Goal: Information Seeking & Learning: Learn about a topic

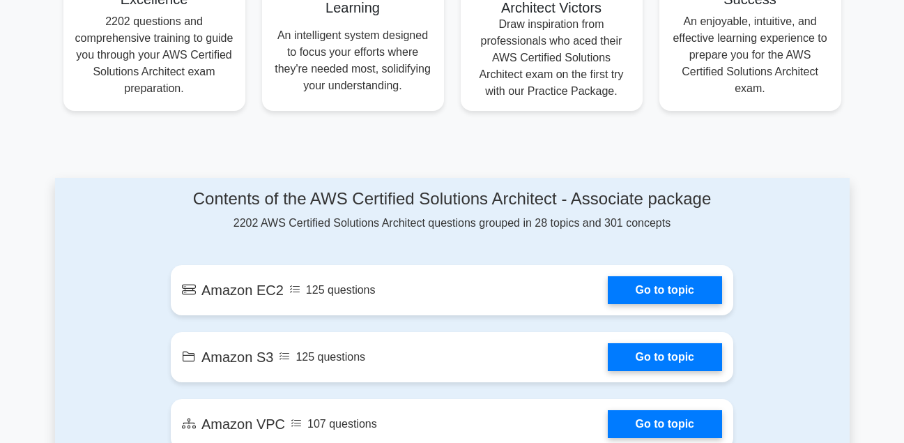
scroll to position [614, 0]
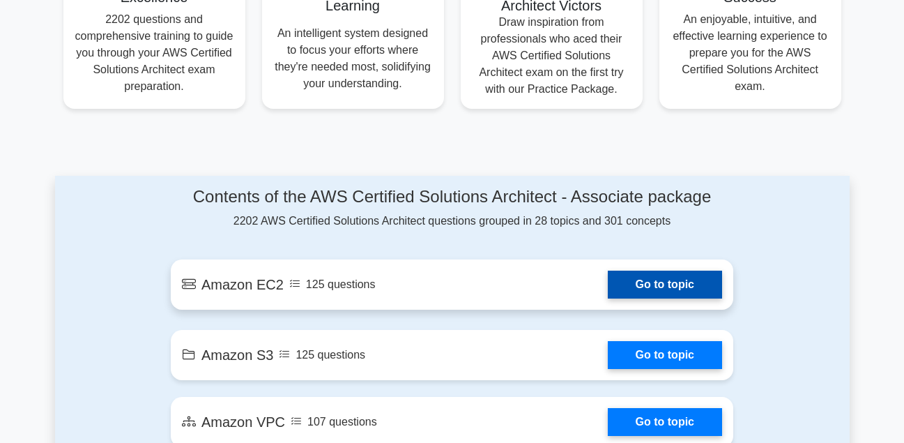
click at [691, 284] on link "Go to topic" at bounding box center [665, 285] width 114 height 28
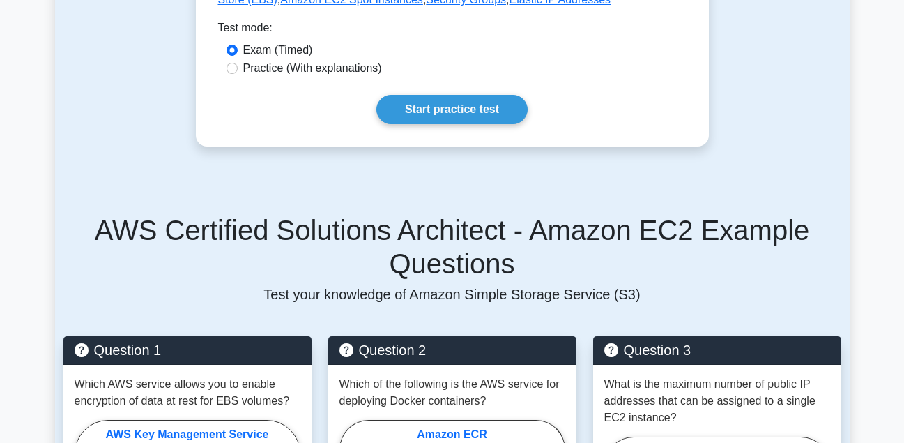
scroll to position [725, 0]
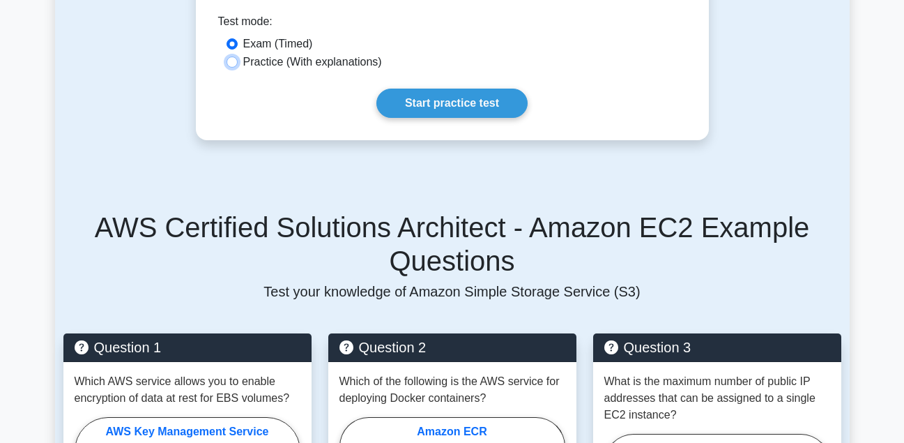
click at [232, 56] on input "Practice (With explanations)" at bounding box center [232, 61] width 11 height 11
radio input "true"
click at [227, 38] on input "Exam (Timed)" at bounding box center [232, 43] width 11 height 11
radio input "true"
click at [227, 56] on input "Practice (With explanations)" at bounding box center [232, 61] width 11 height 11
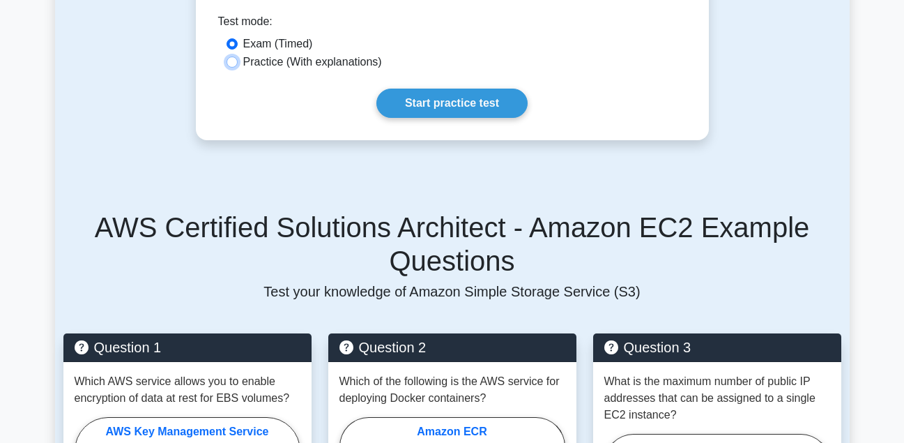
radio input "true"
click at [227, 38] on input "Exam (Timed)" at bounding box center [232, 43] width 11 height 11
radio input "true"
click at [227, 56] on input "Practice (With explanations)" at bounding box center [232, 61] width 11 height 11
radio input "true"
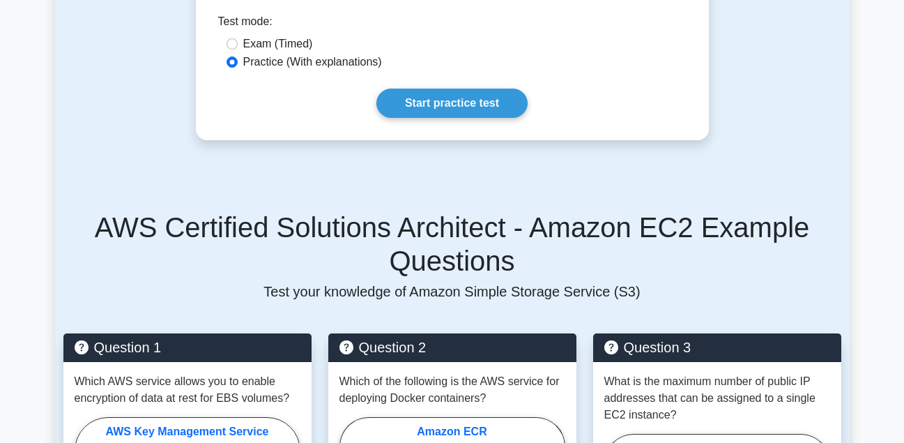
click at [295, 54] on label "Practice (With explanations)" at bounding box center [312, 62] width 139 height 17
click at [238, 56] on input "Practice (With explanations)" at bounding box center [232, 61] width 11 height 11
click at [227, 38] on input "Exam (Timed)" at bounding box center [232, 43] width 11 height 11
radio input "true"
click at [227, 56] on input "Practice (With explanations)" at bounding box center [232, 61] width 11 height 11
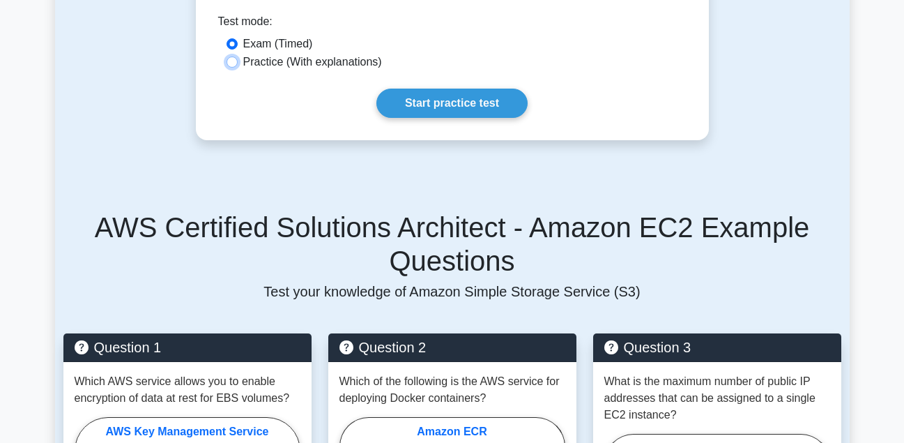
radio input "true"
click at [227, 38] on input "Exam (Timed)" at bounding box center [232, 43] width 11 height 11
radio input "true"
click at [227, 56] on input "Practice (With explanations)" at bounding box center [232, 61] width 11 height 11
radio input "true"
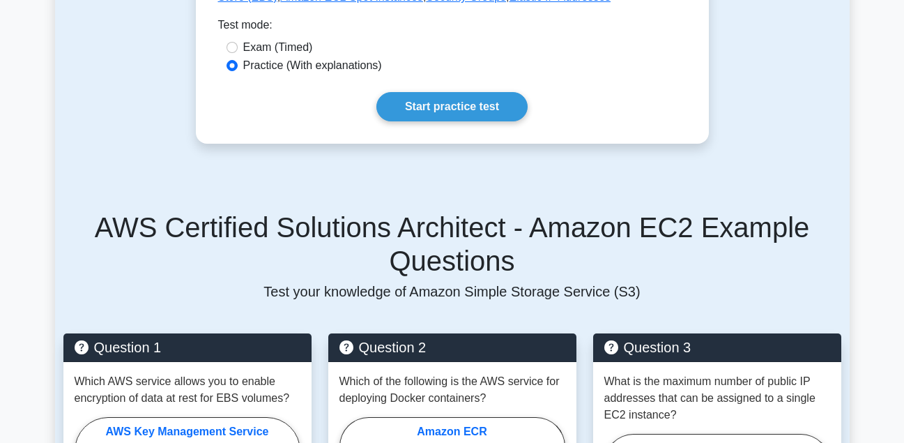
click at [890, 226] on main "Back to AWS Certified Solutions Architect - Associate (AWS Certified Solutions …" at bounding box center [452, 255] width 904 height 1870
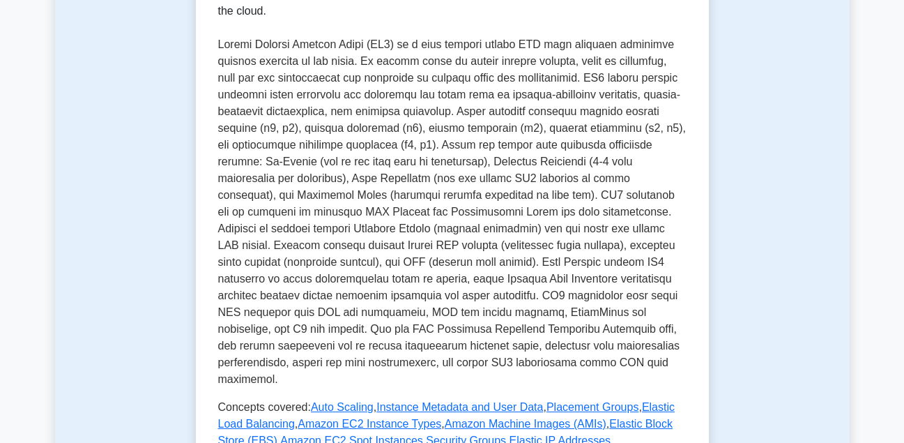
scroll to position [279, 0]
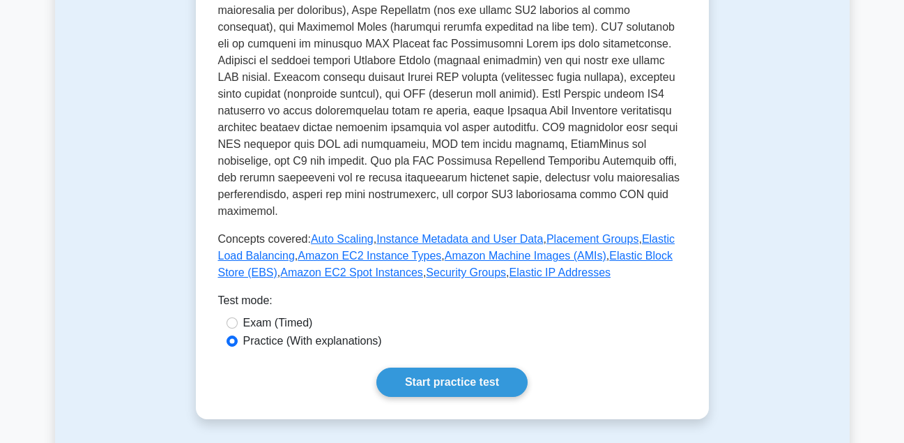
click at [480, 99] on p at bounding box center [452, 43] width 469 height 351
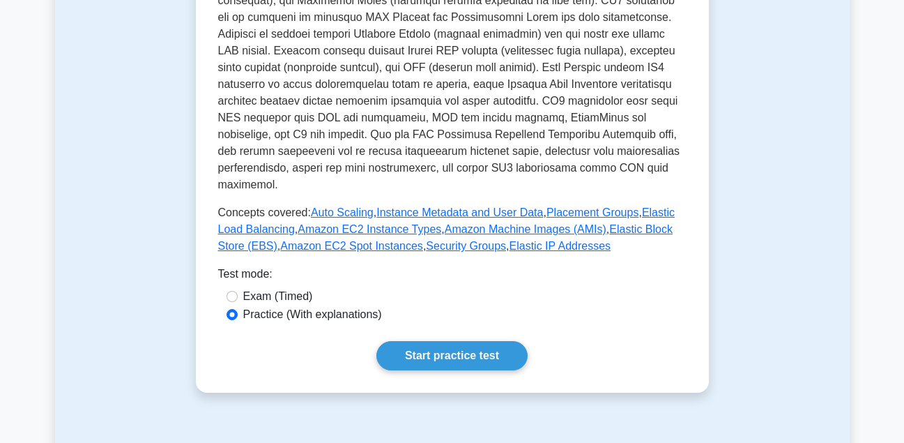
scroll to position [474, 0]
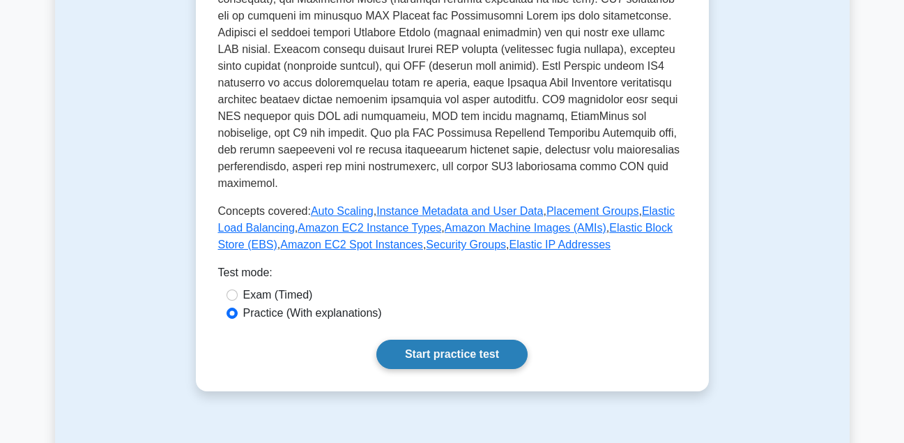
click at [467, 349] on link "Start practice test" at bounding box center [451, 354] width 151 height 29
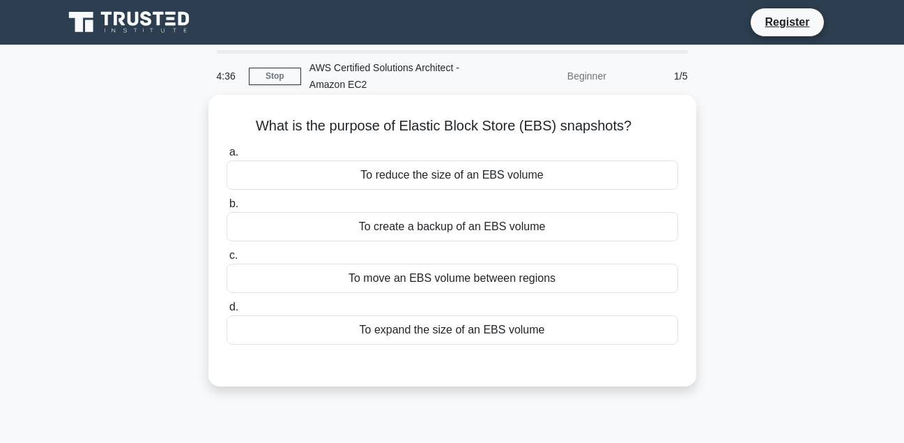
click at [320, 231] on div "To create a backup of an EBS volume" at bounding box center [453, 226] width 452 height 29
click at [227, 208] on input "b. To create a backup of an EBS volume" at bounding box center [227, 203] width 0 height 9
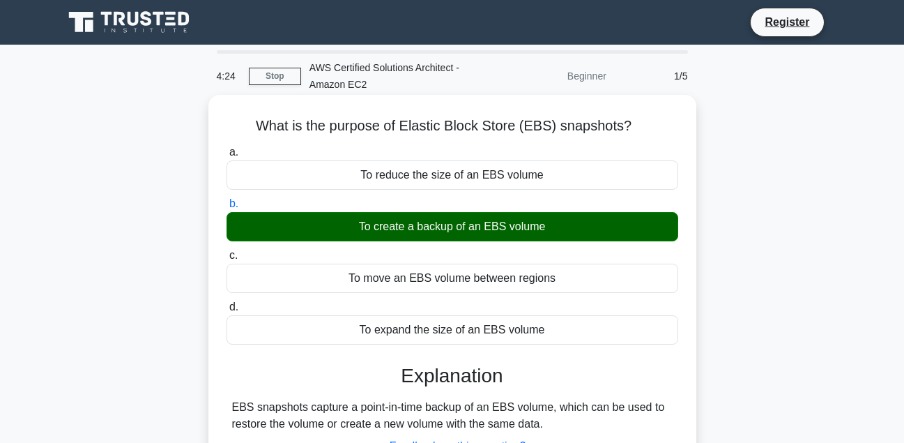
click at [227, 251] on input "c. To move an EBS volume between regions" at bounding box center [227, 255] width 0 height 9
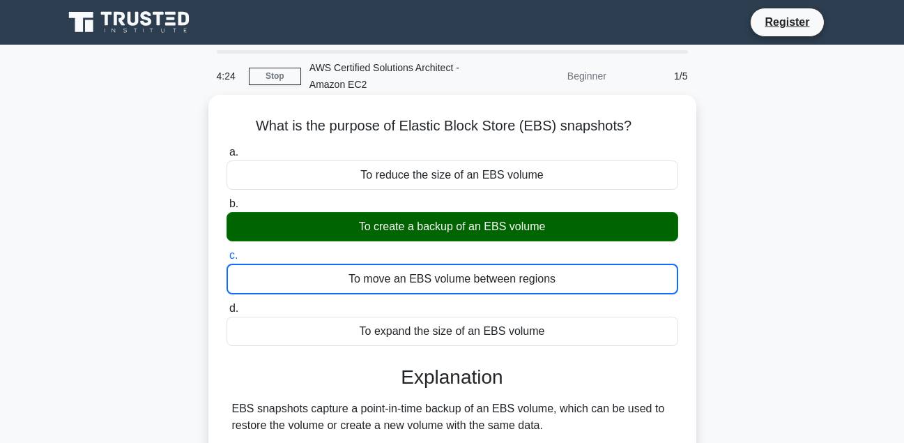
click at [227, 304] on input "d. To expand the size of an EBS volume" at bounding box center [227, 308] width 0 height 9
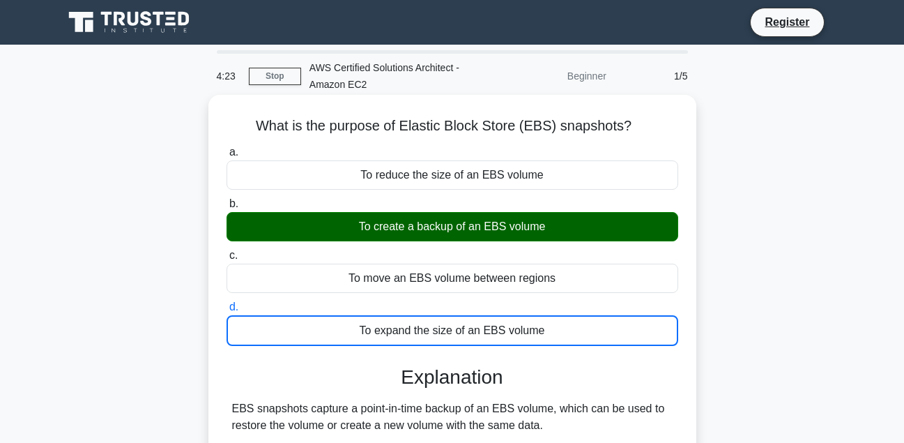
click at [227, 148] on input "a. To reduce the size of an EBS volume" at bounding box center [227, 152] width 0 height 9
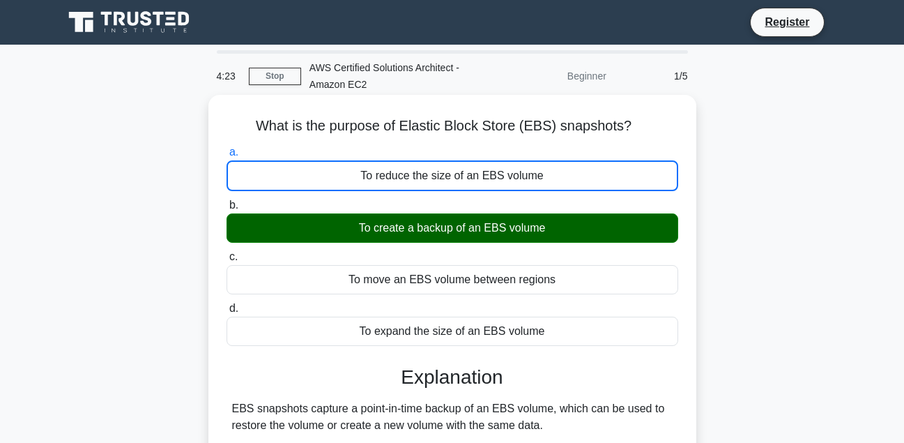
click at [227, 201] on input "b. To create a backup of an EBS volume" at bounding box center [227, 205] width 0 height 9
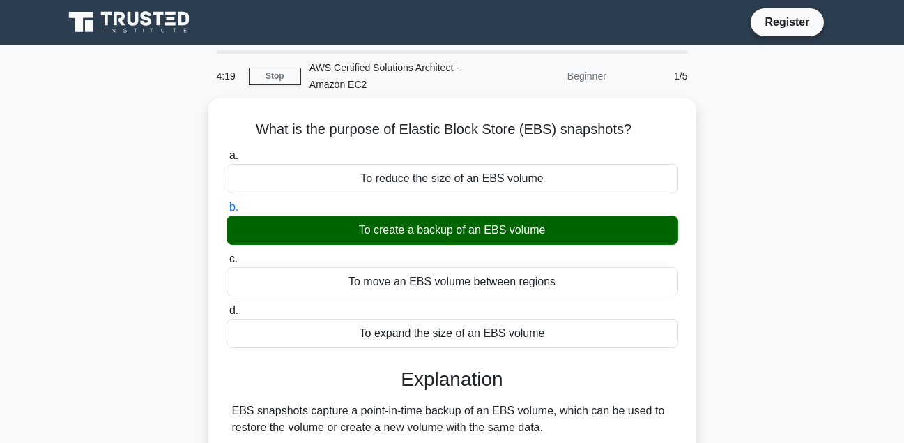
click at [227, 254] on input "c. To move an EBS volume between regions" at bounding box center [227, 258] width 0 height 9
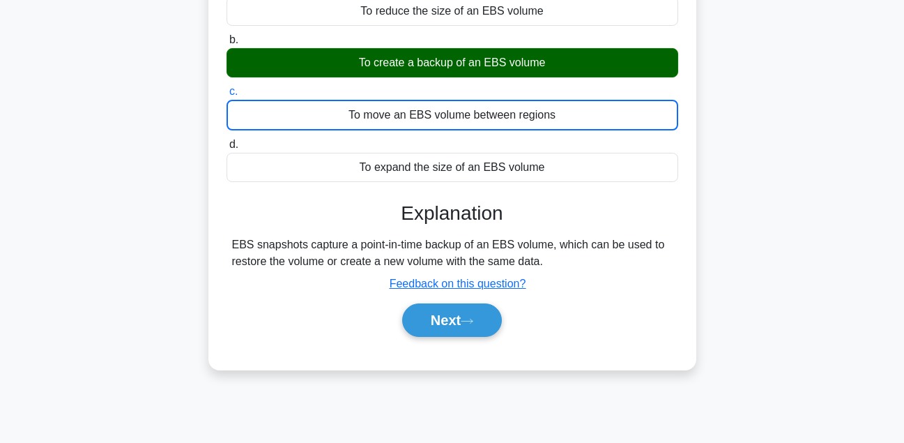
scroll to position [223, 0]
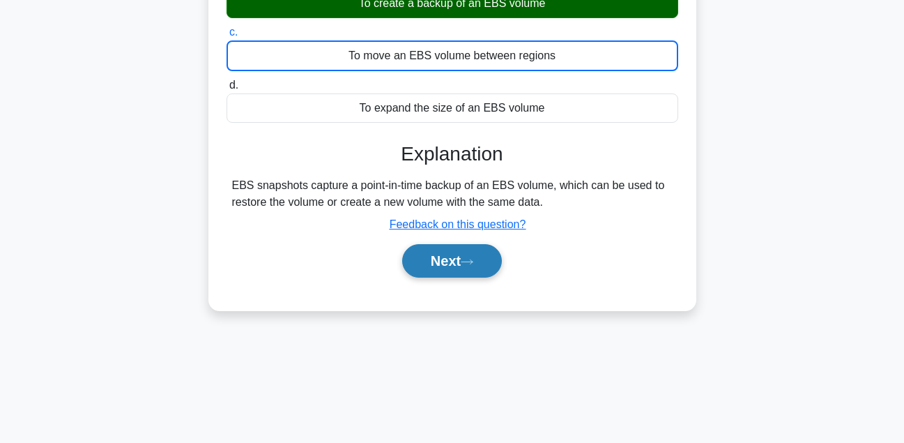
click at [443, 264] on button "Next" at bounding box center [452, 260] width 100 height 33
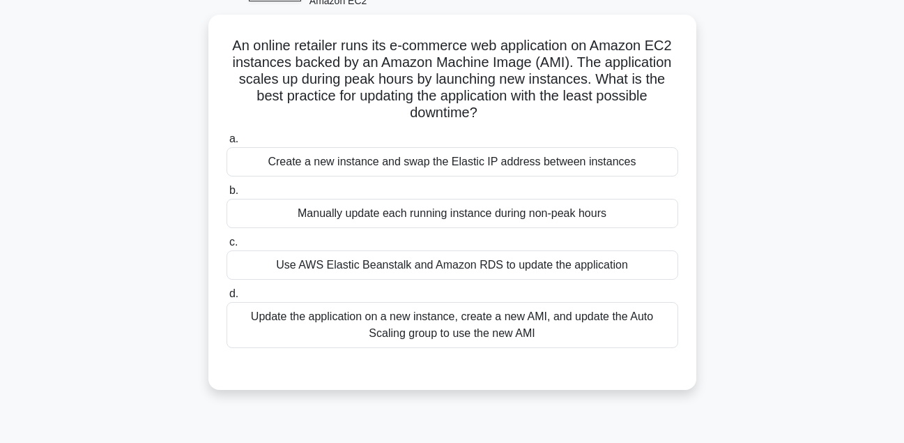
scroll to position [56, 0]
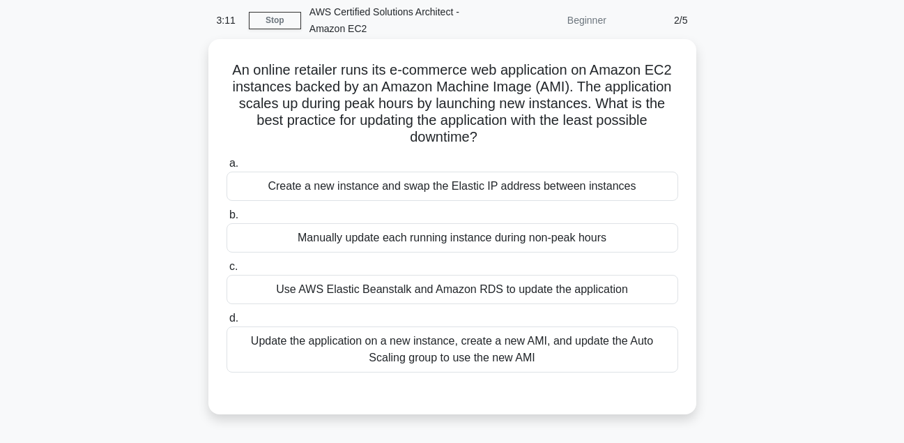
click at [429, 295] on div "Use AWS Elastic Beanstalk and Amazon RDS to update the application" at bounding box center [453, 289] width 452 height 29
click at [227, 271] on input "c. Use AWS Elastic Beanstalk and Amazon RDS to update the application" at bounding box center [227, 266] width 0 height 9
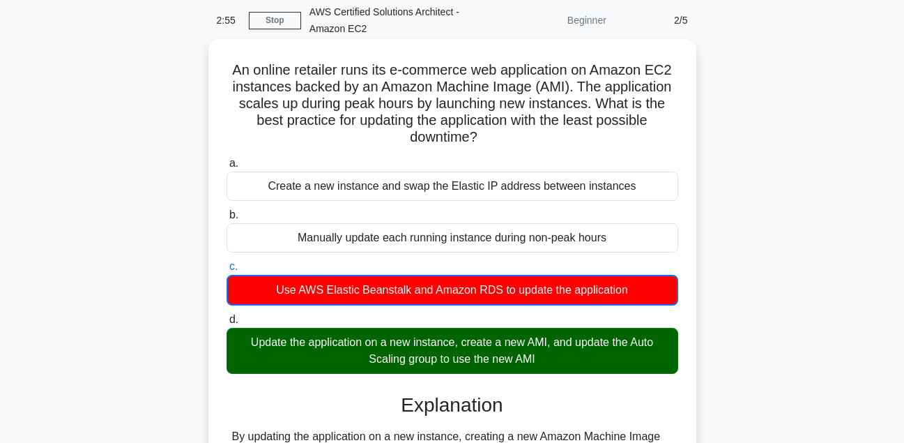
click at [227, 315] on input "d. Update the application on a new instance, create a new AMI, and update the A…" at bounding box center [227, 319] width 0 height 9
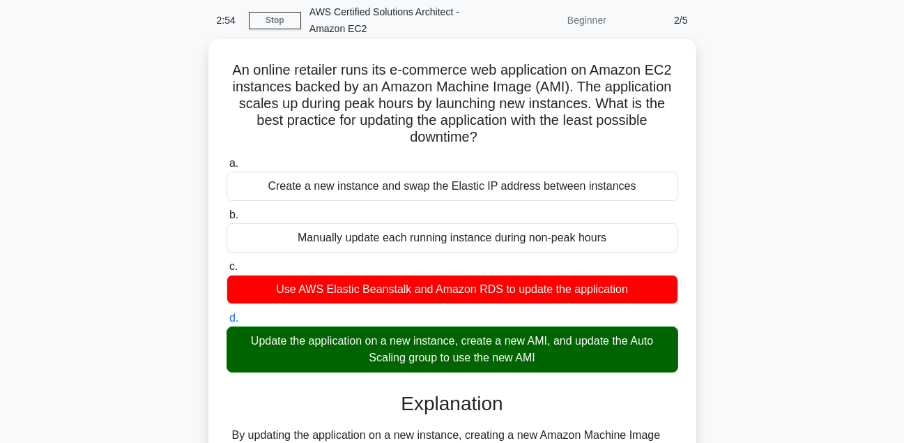
click at [227, 159] on input "a. Create a new instance and swap the Elastic IP address between instances" at bounding box center [227, 163] width 0 height 9
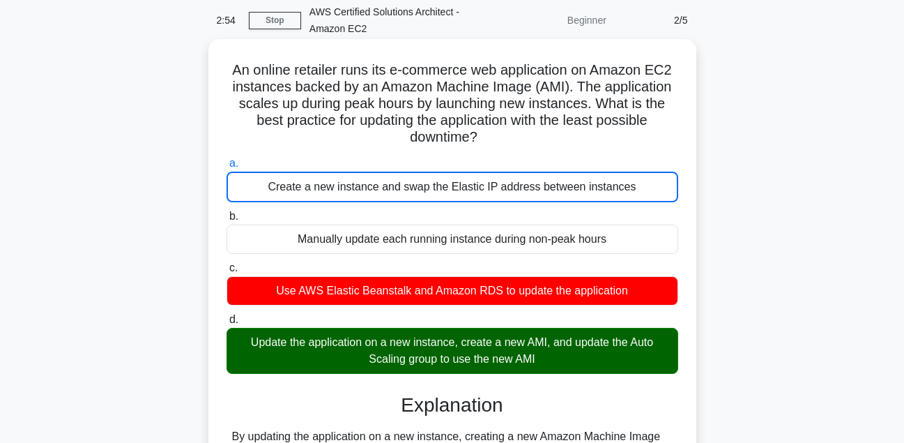
click at [227, 212] on input "b. Manually update each running instance during non-peak hours" at bounding box center [227, 216] width 0 height 9
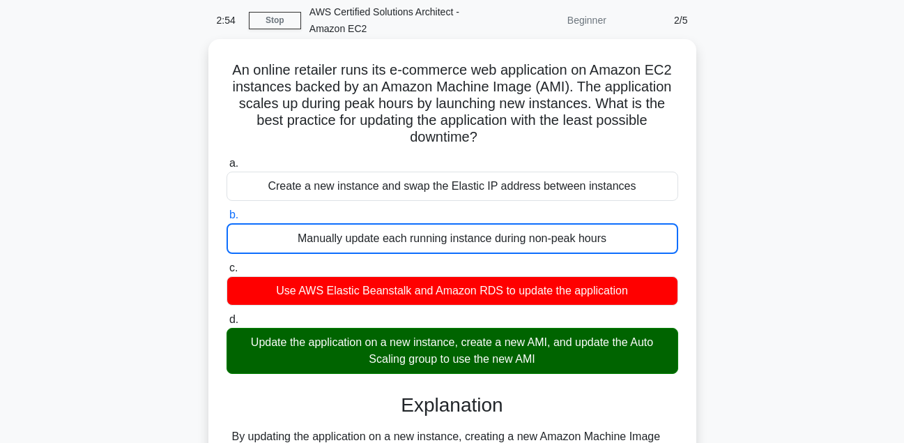
click at [227, 264] on input "c. Use AWS Elastic Beanstalk and Amazon RDS to update the application" at bounding box center [227, 268] width 0 height 9
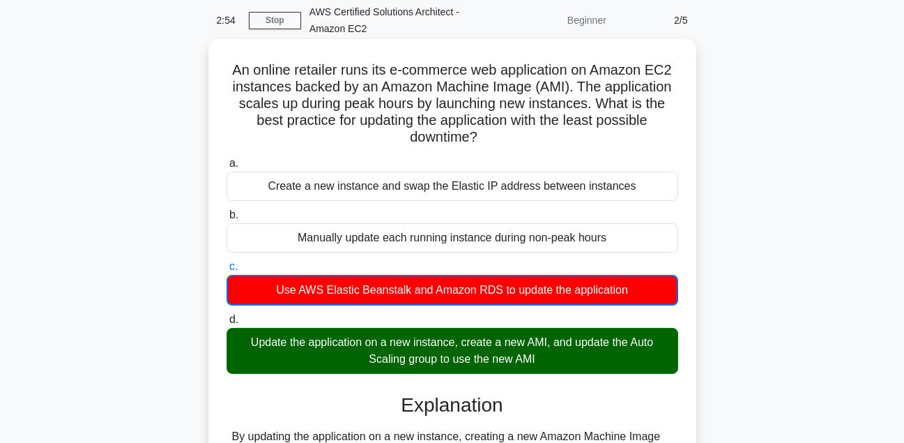
click at [227, 315] on input "d. Update the application on a new instance, create a new AMI, and update the A…" at bounding box center [227, 319] width 0 height 9
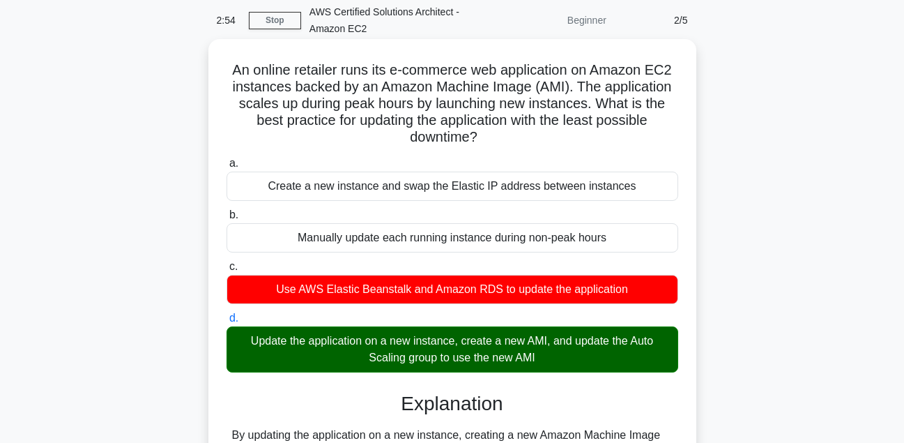
click at [227, 159] on input "a. Create a new instance and swap the Elastic IP address between instances" at bounding box center [227, 163] width 0 height 9
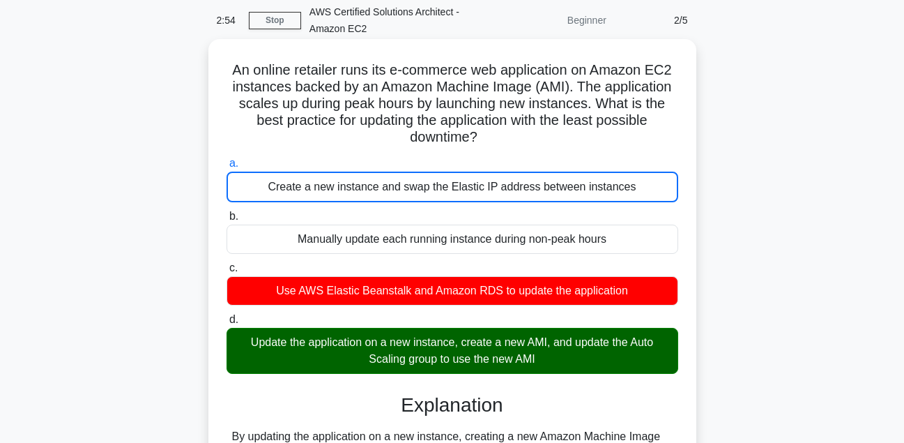
click at [227, 212] on input "b. Manually update each running instance during non-peak hours" at bounding box center [227, 216] width 0 height 9
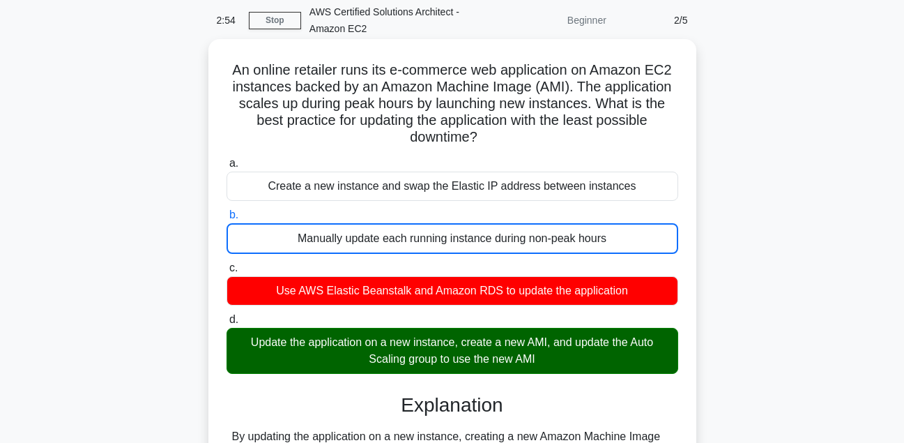
click at [227, 264] on input "c. Use AWS Elastic Beanstalk and Amazon RDS to update the application" at bounding box center [227, 268] width 0 height 9
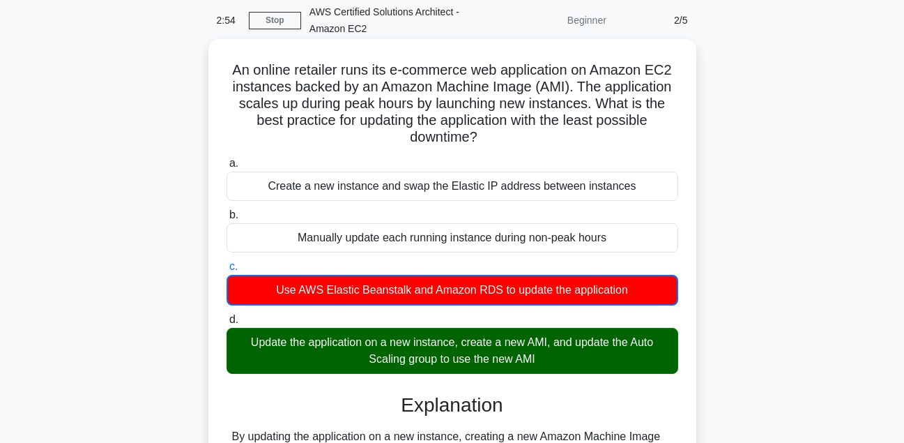
click at [227, 315] on input "d. Update the application on a new instance, create a new AMI, and update the A…" at bounding box center [227, 319] width 0 height 9
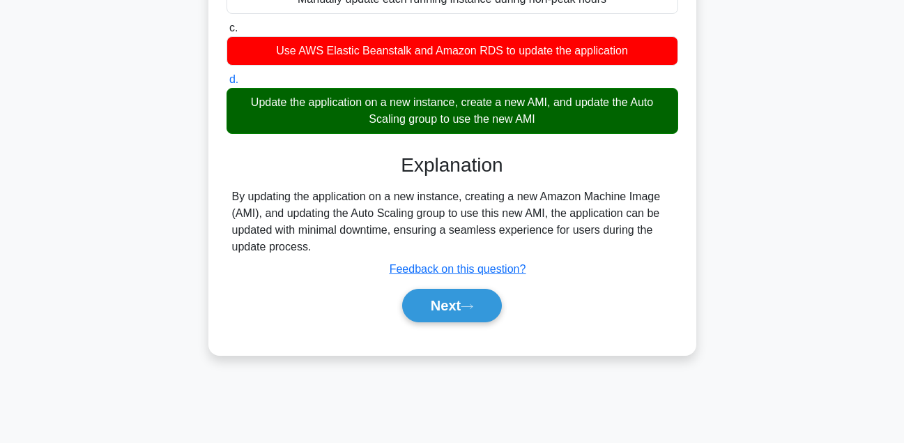
scroll to position [310, 0]
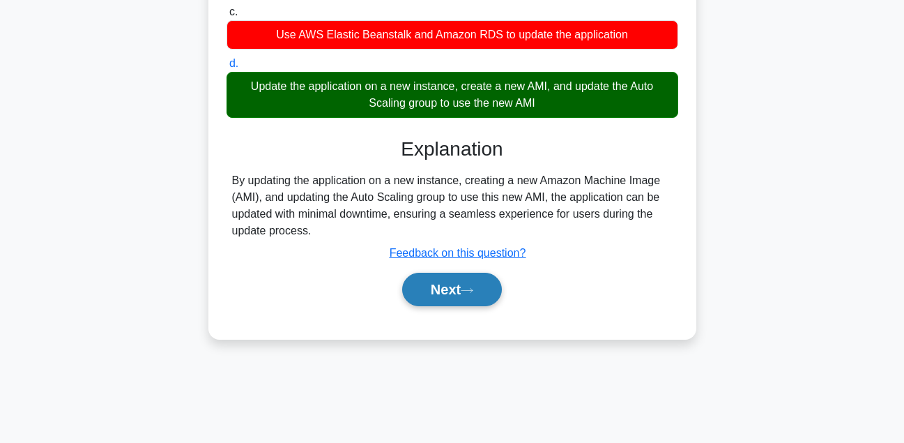
click at [434, 295] on button "Next" at bounding box center [452, 289] width 100 height 33
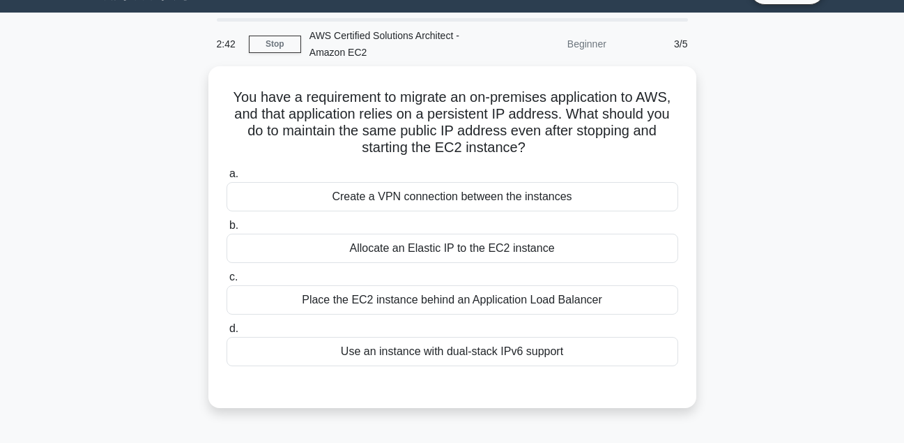
scroll to position [31, 0]
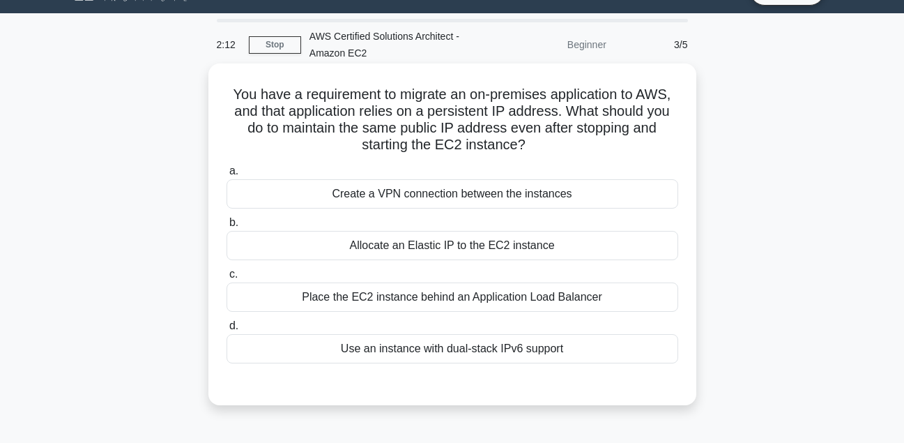
click at [426, 192] on div "Create a VPN connection between the instances" at bounding box center [453, 193] width 452 height 29
click at [227, 176] on input "a. Create a VPN connection between the instances" at bounding box center [227, 171] width 0 height 9
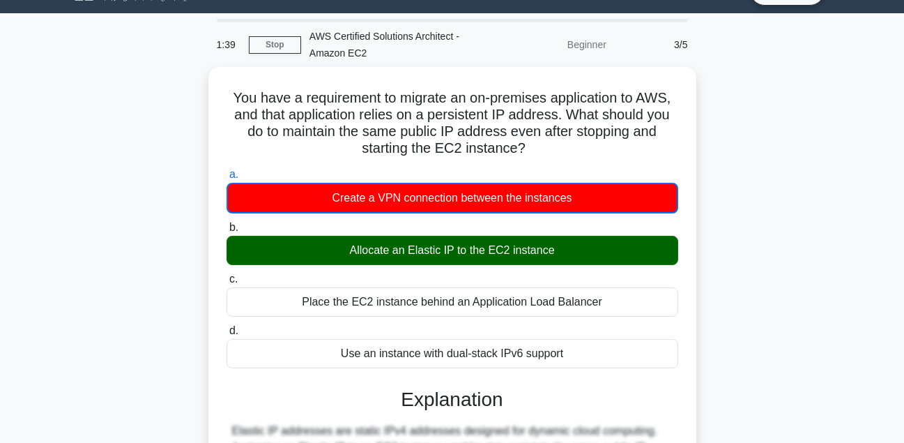
click at [818, 285] on div "You have a requirement to migrate an on-premises application to AWS, and that a…" at bounding box center [452, 386] width 795 height 639
click at [826, 282] on div "You have a requirement to migrate an on-premises application to AWS, and that a…" at bounding box center [452, 386] width 795 height 639
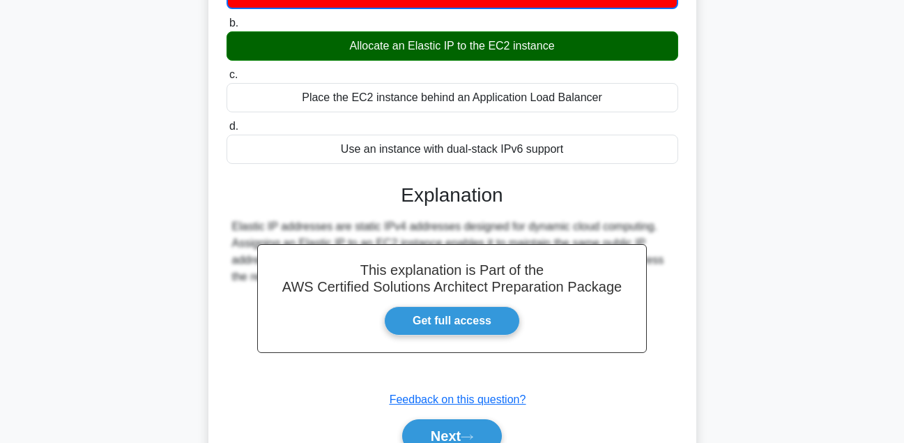
scroll to position [291, 0]
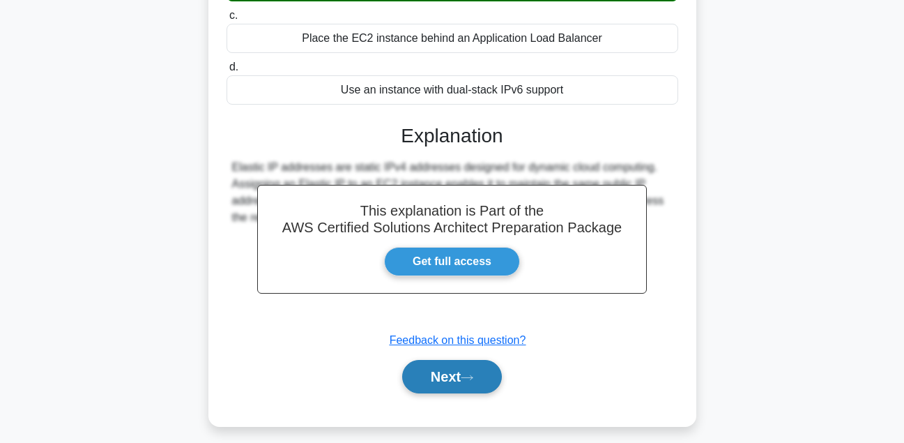
click at [457, 374] on button "Next" at bounding box center [452, 376] width 100 height 33
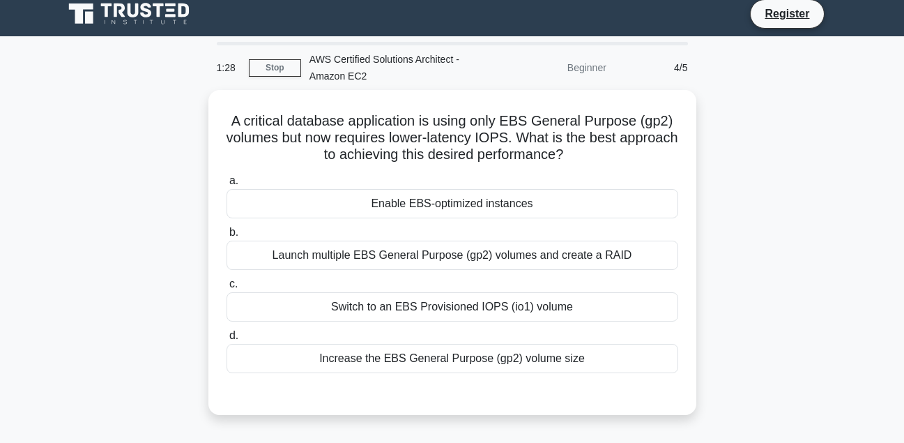
scroll to position [0, 0]
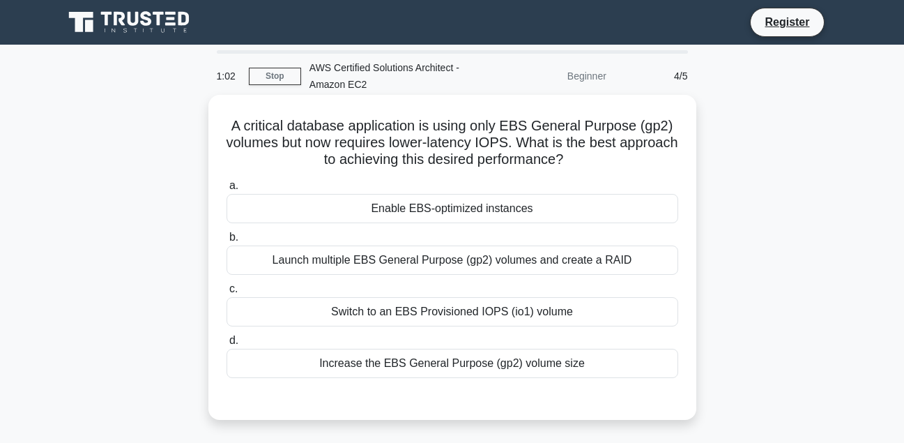
click at [445, 261] on div "Launch multiple EBS General Purpose (gp2) volumes and create a RAID" at bounding box center [453, 259] width 452 height 29
click at [227, 242] on input "b. Launch multiple EBS General Purpose (gp2) volumes and create a RAID" at bounding box center [227, 237] width 0 height 9
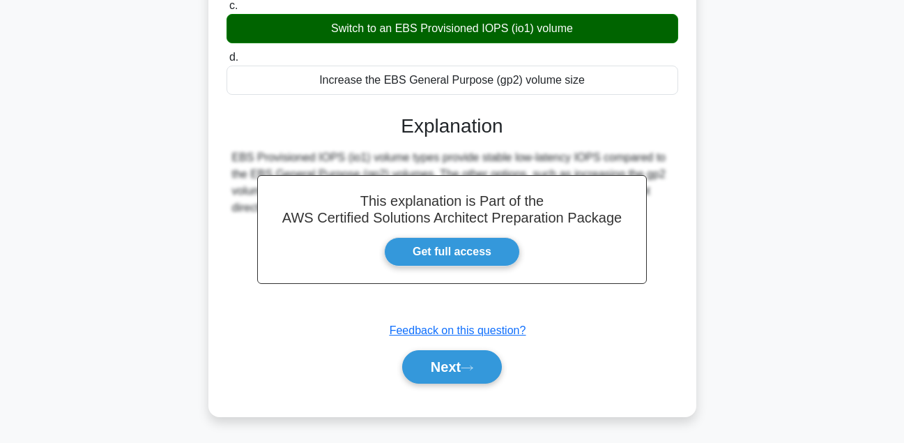
scroll to position [310, 0]
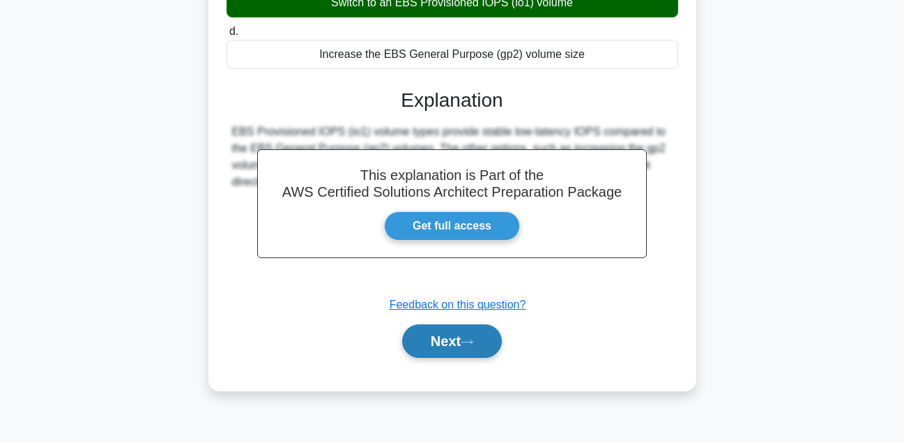
click at [448, 340] on button "Next" at bounding box center [452, 340] width 100 height 33
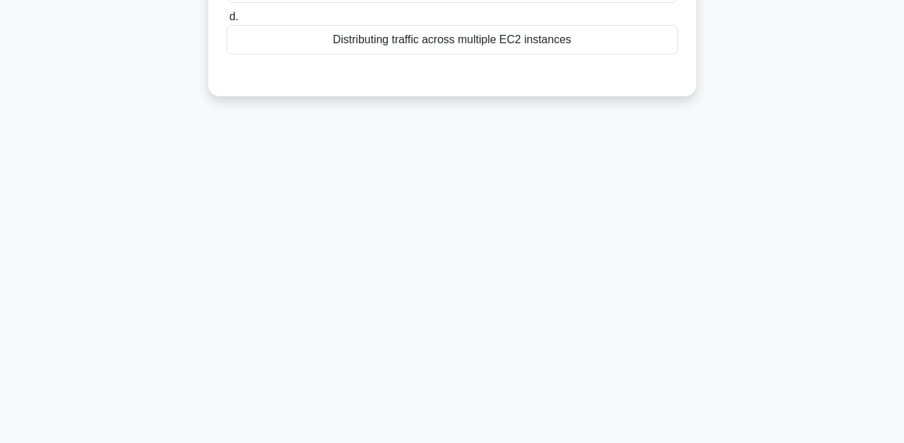
scroll to position [0, 0]
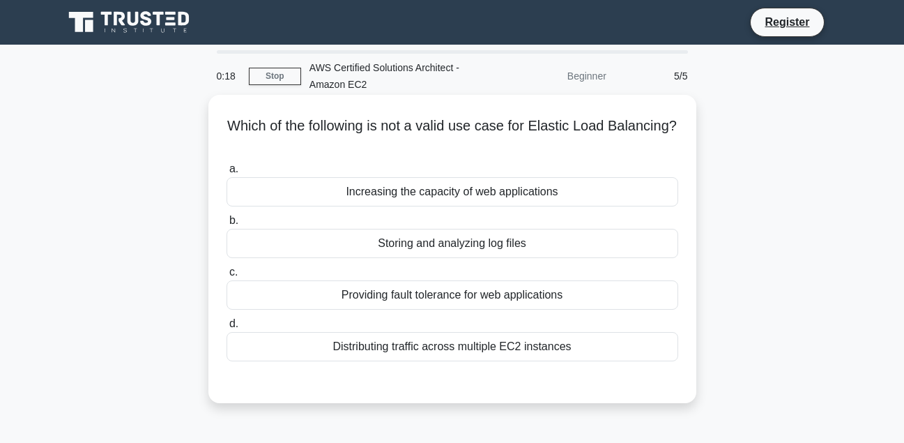
click at [425, 252] on div "Storing and analyzing log files" at bounding box center [453, 243] width 452 height 29
click at [227, 225] on input "b. Storing and analyzing log files" at bounding box center [227, 220] width 0 height 9
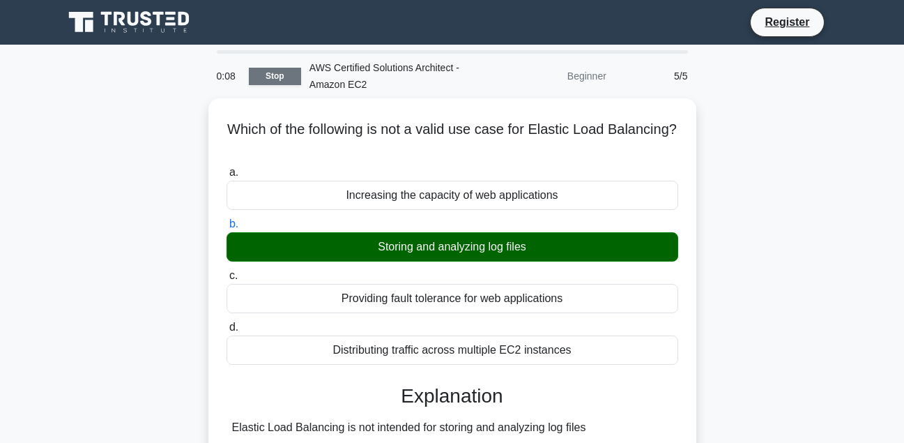
click at [258, 79] on link "Stop" at bounding box center [275, 76] width 52 height 17
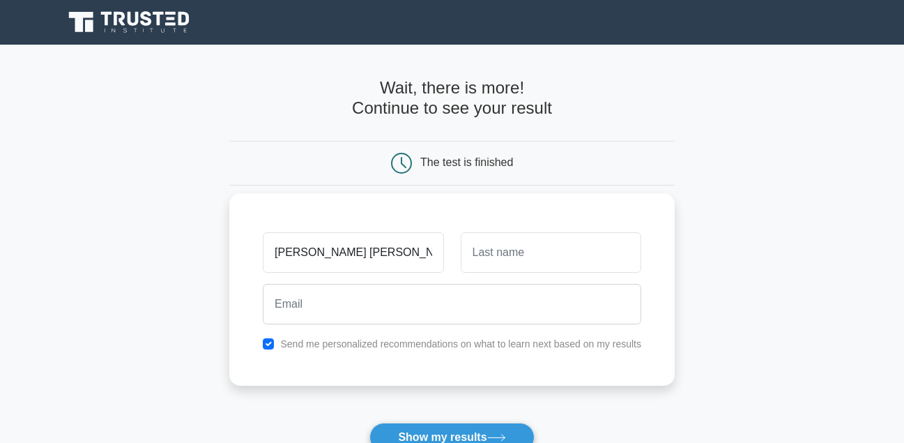
type input "Alvin W.B."
click at [475, 254] on input "text" at bounding box center [551, 252] width 181 height 40
type input "Vah"
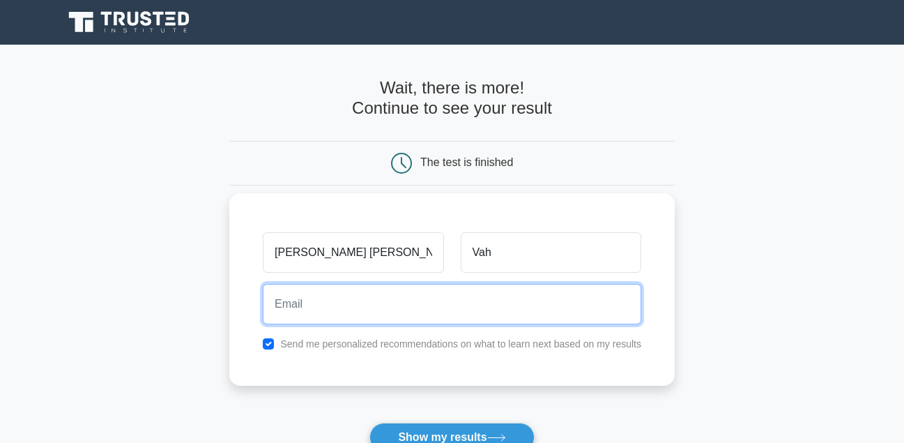
click at [394, 308] on input "email" at bounding box center [452, 304] width 379 height 40
type input "alvinvah99@gmail.com"
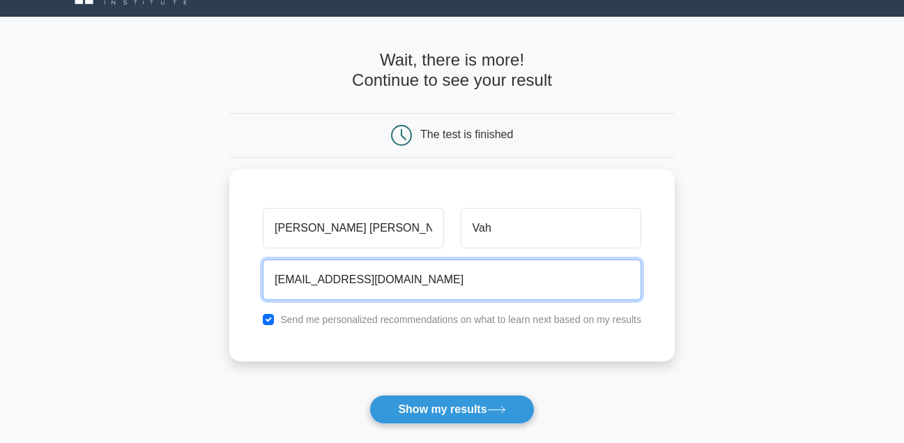
scroll to position [102, 0]
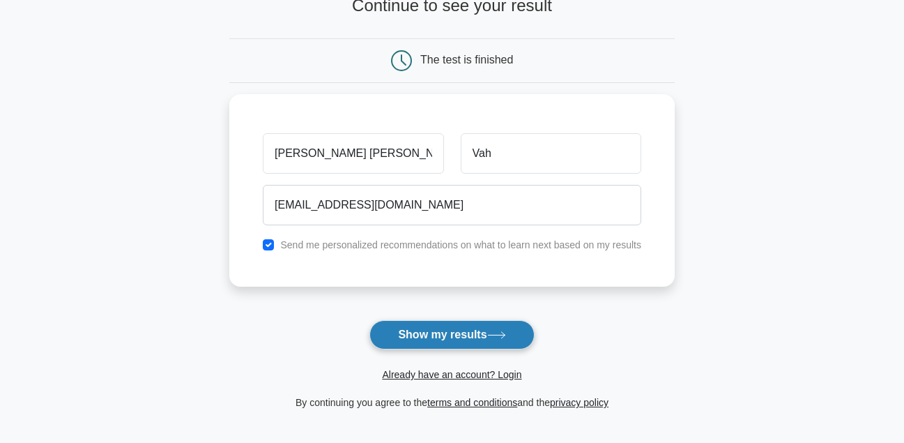
click at [481, 327] on button "Show my results" at bounding box center [452, 334] width 165 height 29
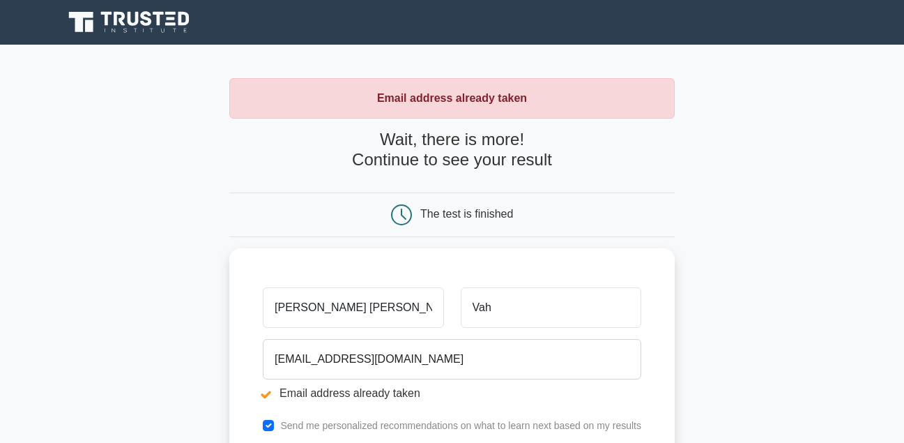
click at [731, 356] on main "Email address already taken Wait, there is more! Continue to see your result Th…" at bounding box center [452, 335] width 904 height 580
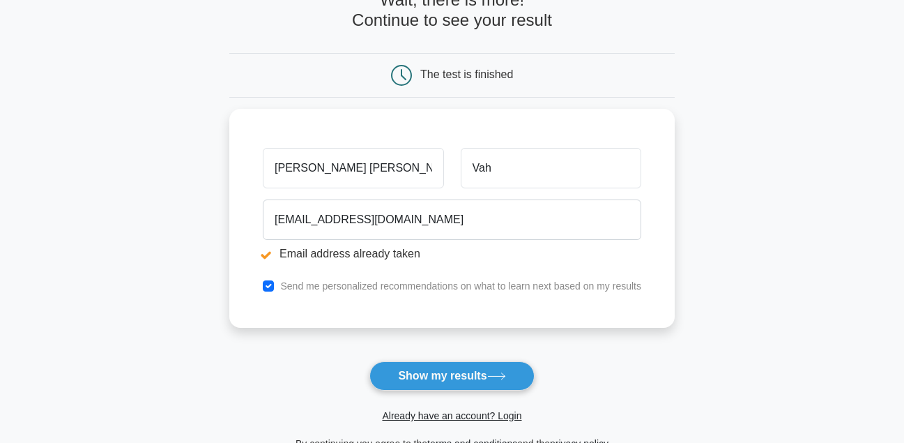
scroll to position [167, 0]
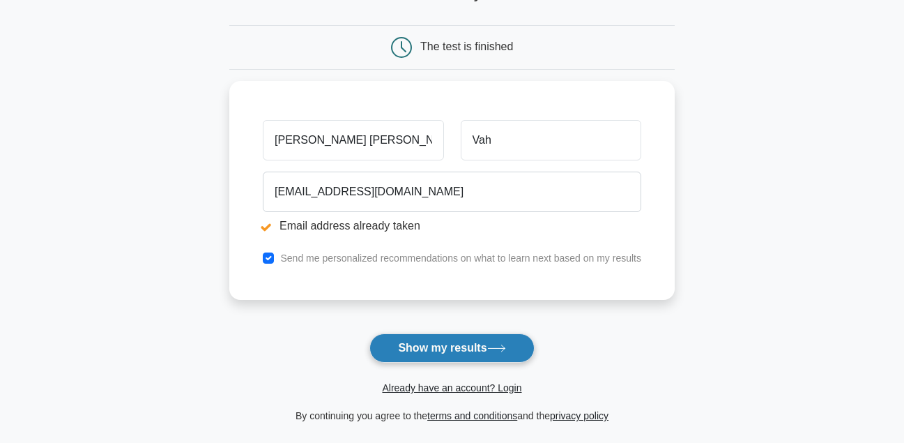
click at [397, 351] on button "Show my results" at bounding box center [452, 347] width 165 height 29
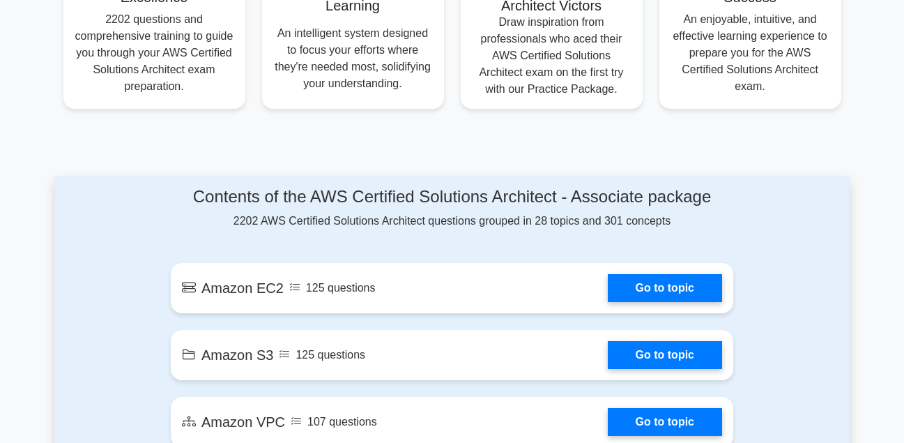
scroll to position [586, 0]
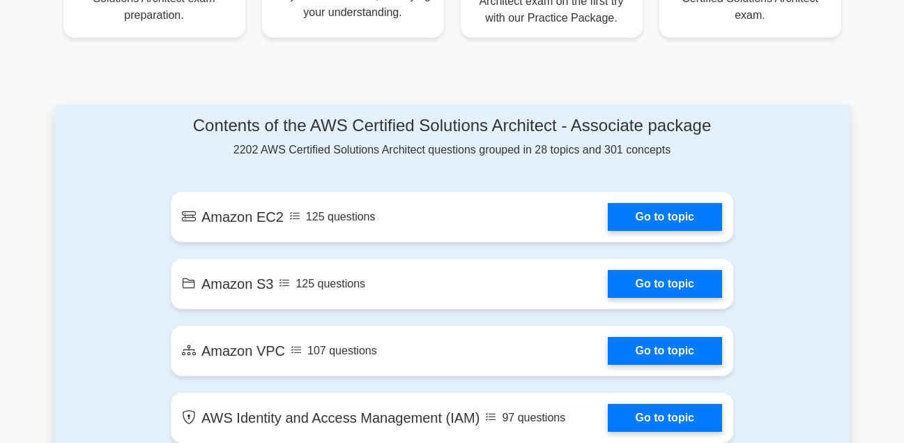
scroll to position [697, 0]
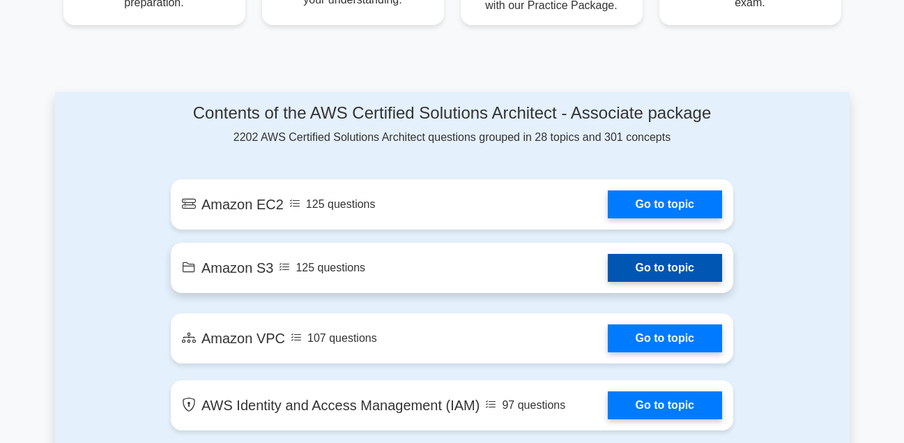
click at [634, 275] on link "Go to topic" at bounding box center [665, 268] width 114 height 28
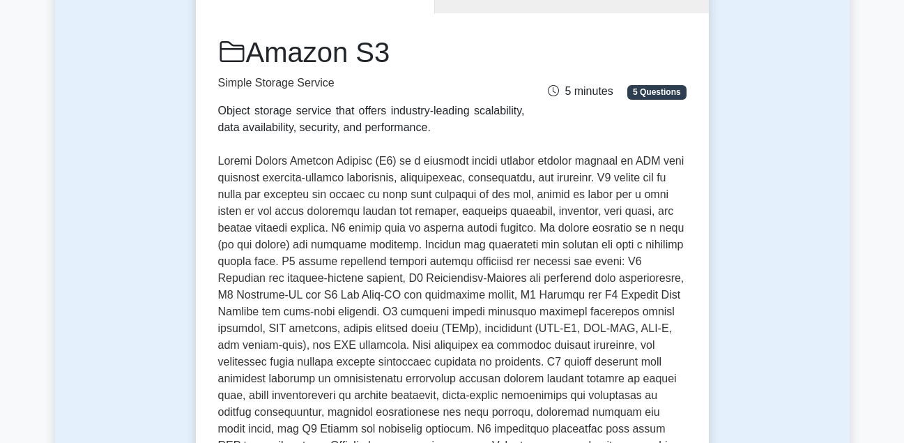
click at [634, 275] on p at bounding box center [452, 328] width 469 height 351
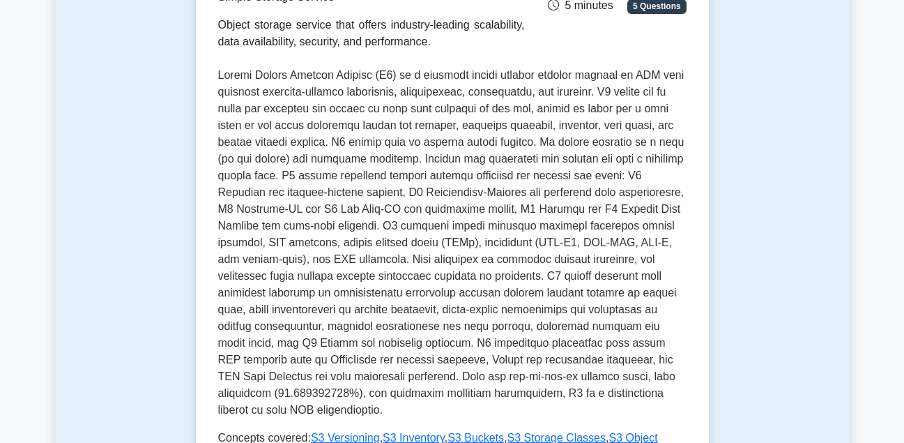
scroll to position [279, 0]
